Goal: Task Accomplishment & Management: Use online tool/utility

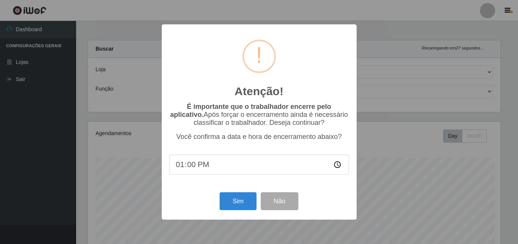
select select "201"
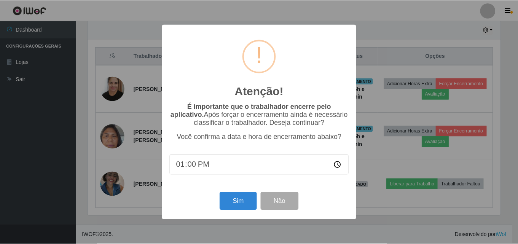
scroll to position [158, 414]
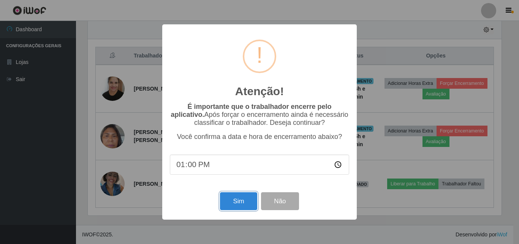
drag, startPoint x: 242, startPoint y: 202, endPoint x: 343, endPoint y: 84, distance: 155.1
click at [241, 201] on button "Sim" at bounding box center [238, 201] width 37 height 18
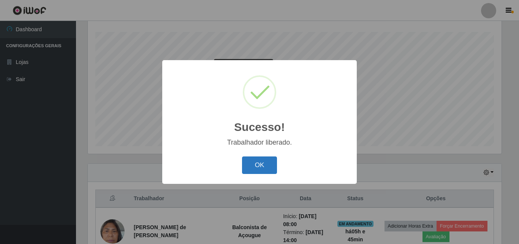
click at [261, 163] on button "OK" at bounding box center [259, 165] width 35 height 18
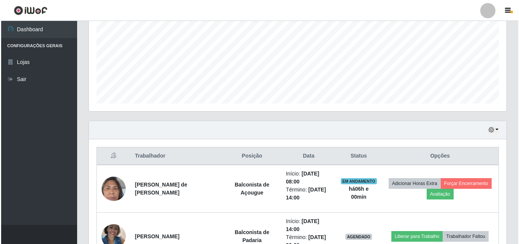
scroll to position [221, 0]
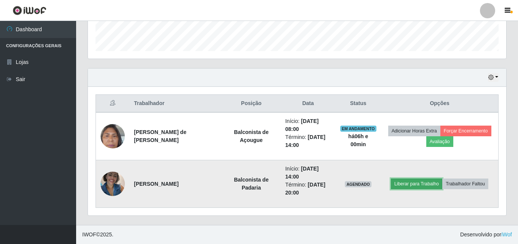
click at [422, 183] on button "Liberar para Trabalho" at bounding box center [416, 183] width 51 height 11
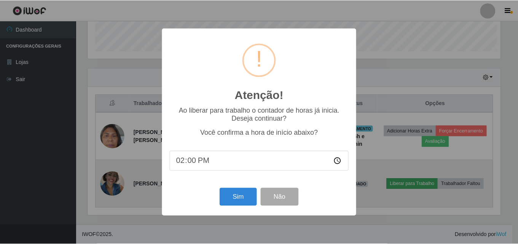
scroll to position [158, 414]
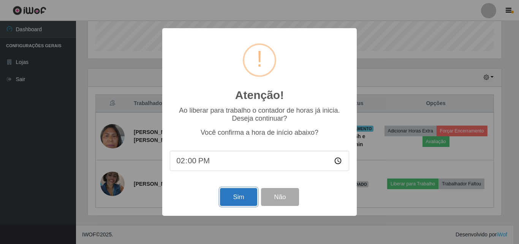
click at [240, 195] on button "Sim" at bounding box center [238, 197] width 37 height 18
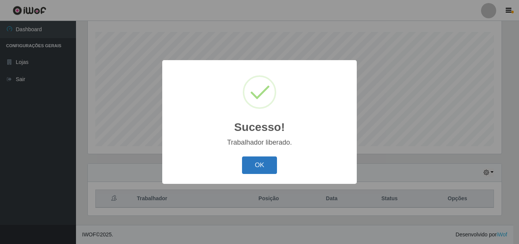
click at [256, 163] on button "OK" at bounding box center [259, 165] width 35 height 18
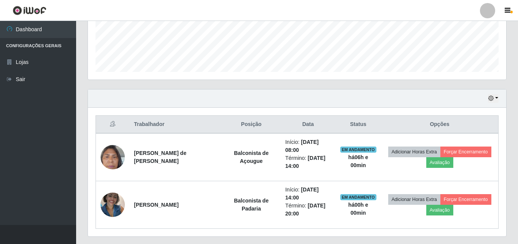
scroll to position [202, 0]
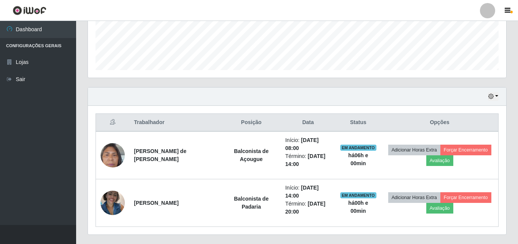
click at [434, 89] on div "Hoje 1 dia 3 dias 1 Semana Não encerrados" at bounding box center [297, 96] width 418 height 18
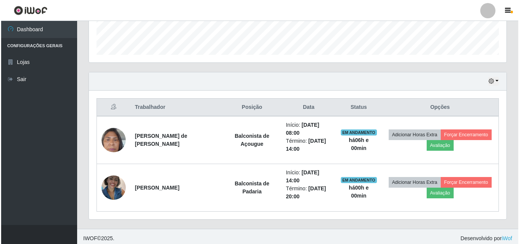
scroll to position [221, 0]
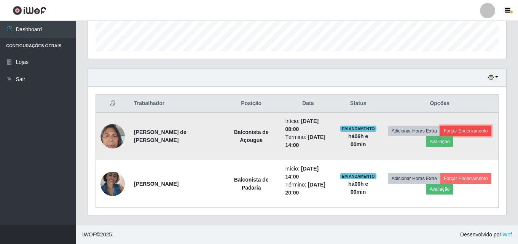
click at [477, 135] on button "Forçar Encerramento" at bounding box center [465, 130] width 51 height 11
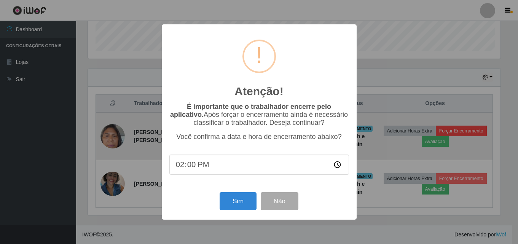
scroll to position [158, 414]
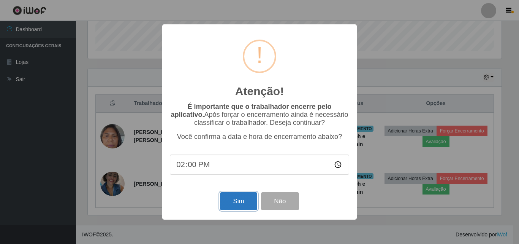
click at [249, 205] on button "Sim" at bounding box center [238, 201] width 37 height 18
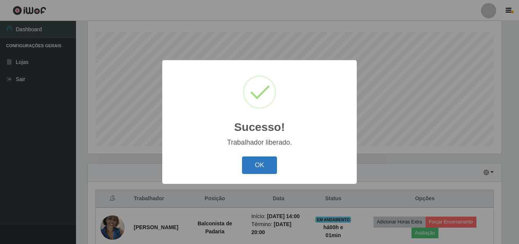
click at [270, 158] on button "OK" at bounding box center [259, 165] width 35 height 18
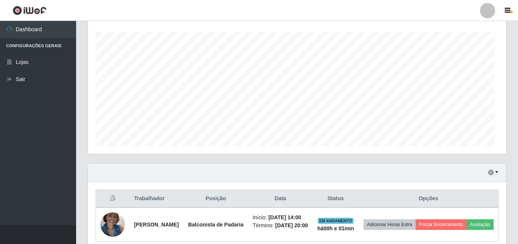
scroll to position [158, 418]
